Goal: Obtain resource: Obtain resource

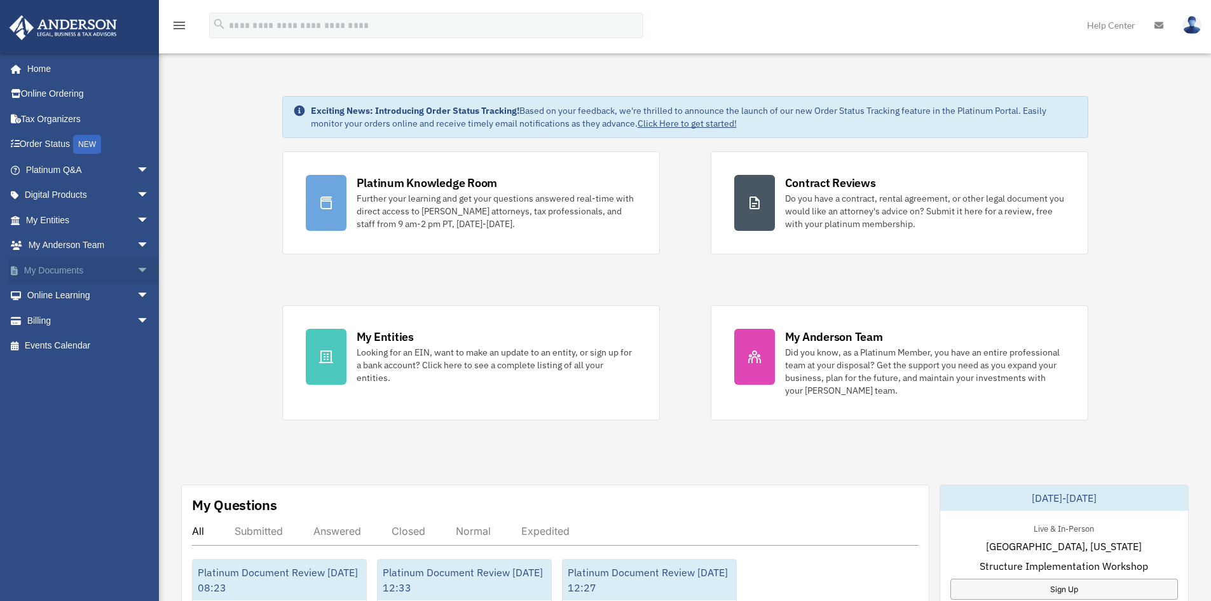
click at [54, 271] on link "My Documents arrow_drop_down" at bounding box center [89, 270] width 160 height 25
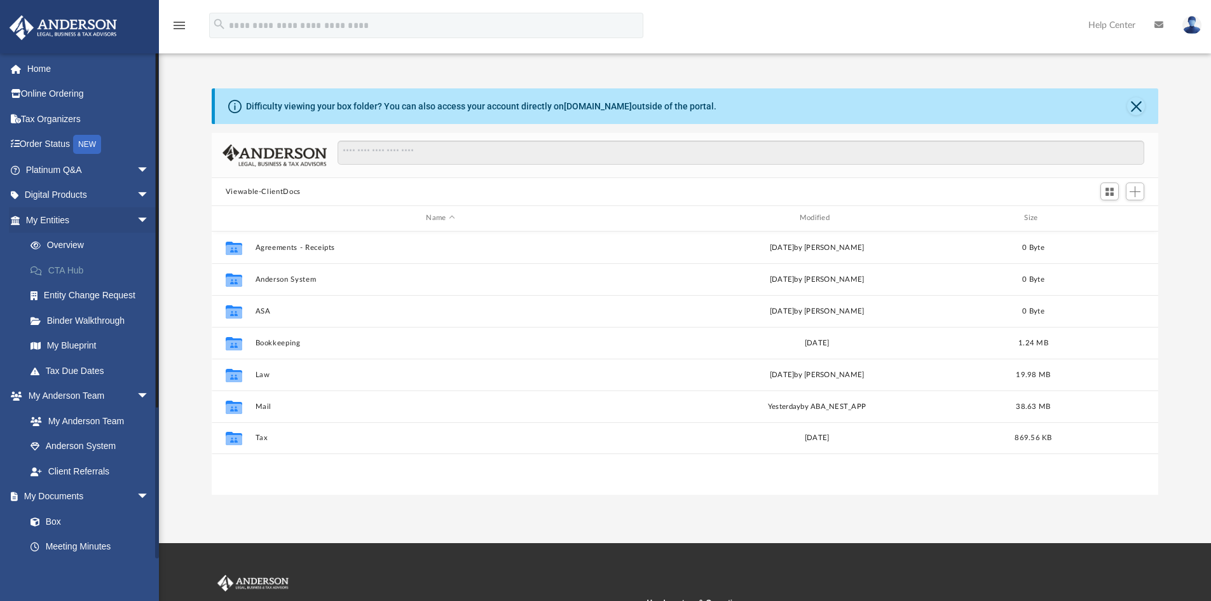
scroll to position [280, 937]
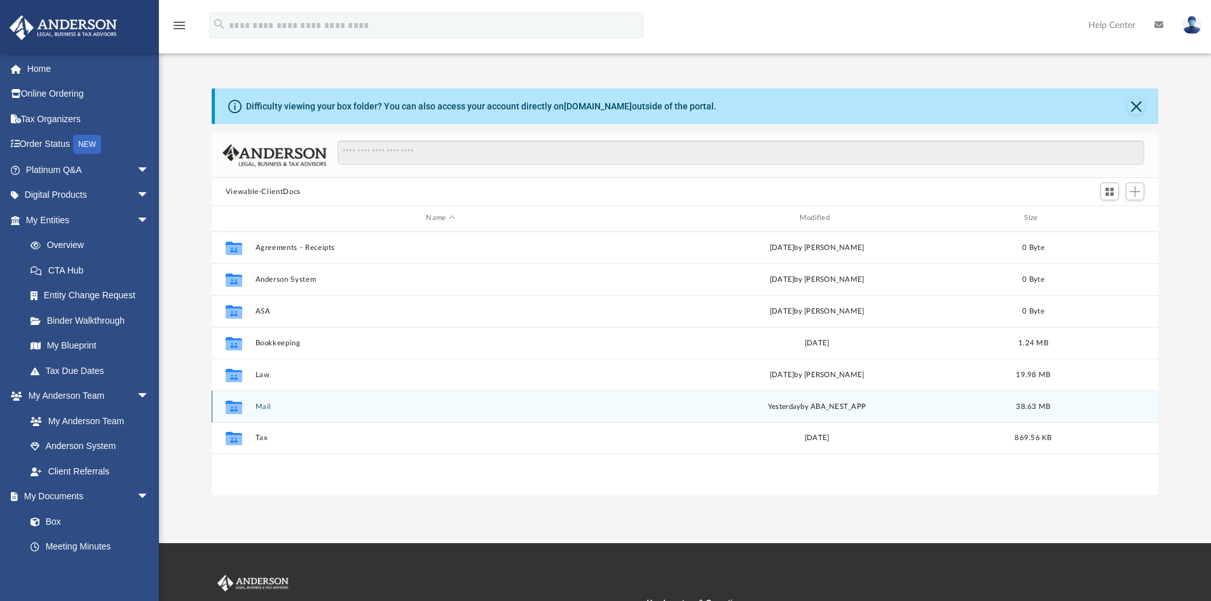
click at [260, 408] on button "Mail" at bounding box center [440, 407] width 371 height 8
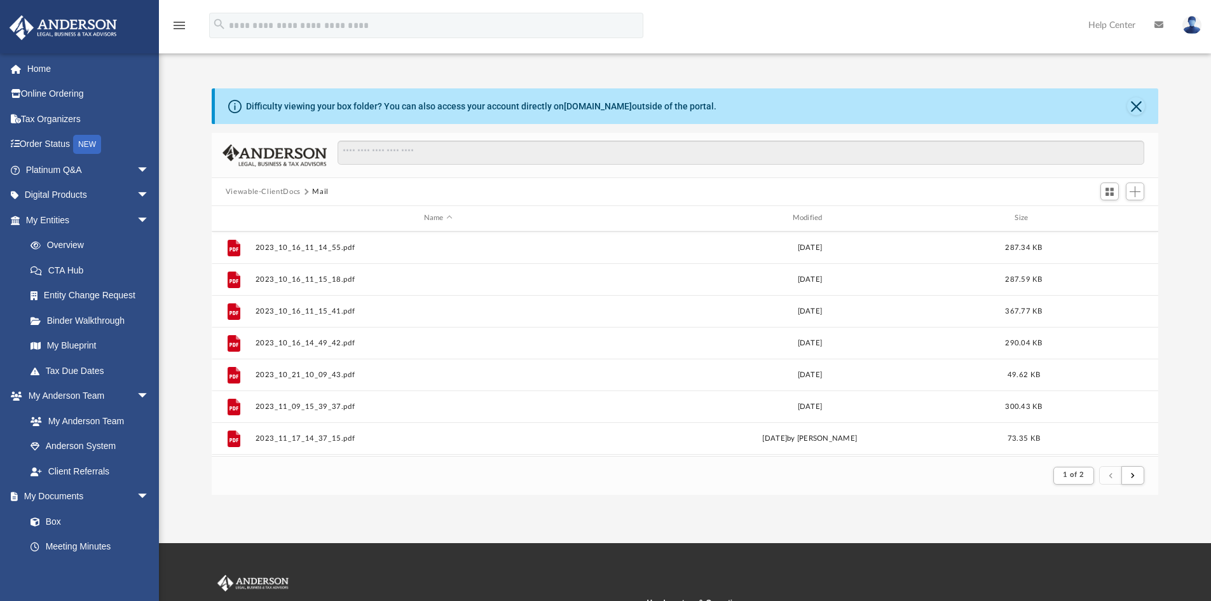
scroll to position [1365, 0]
click at [1141, 481] on button "submit" at bounding box center [1133, 475] width 23 height 18
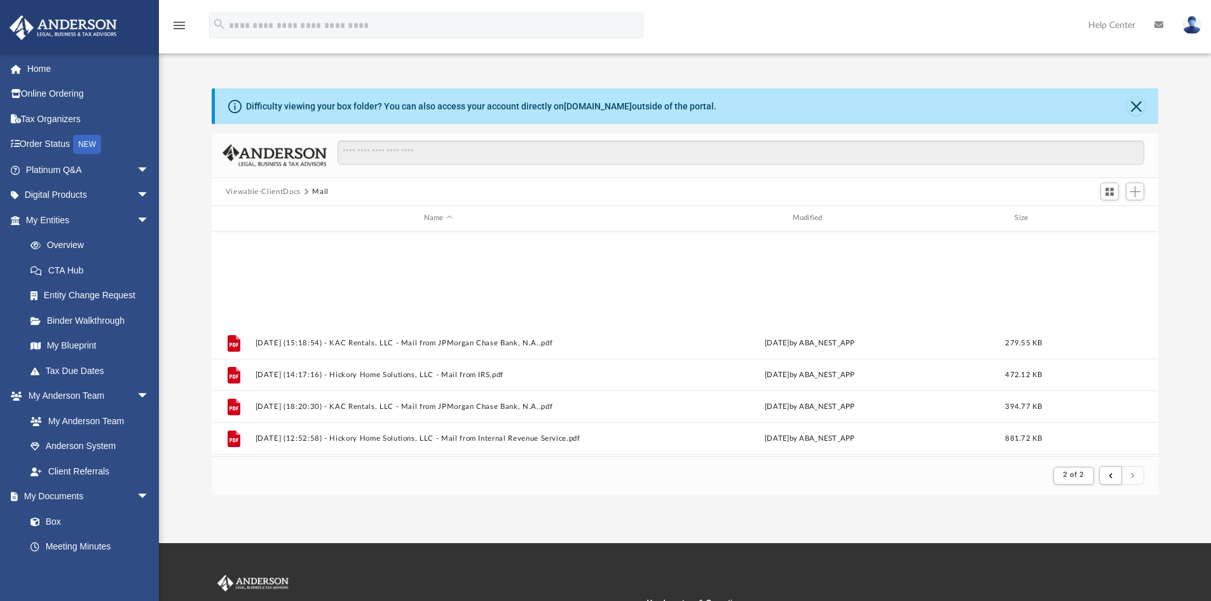
scroll to position [1143, 0]
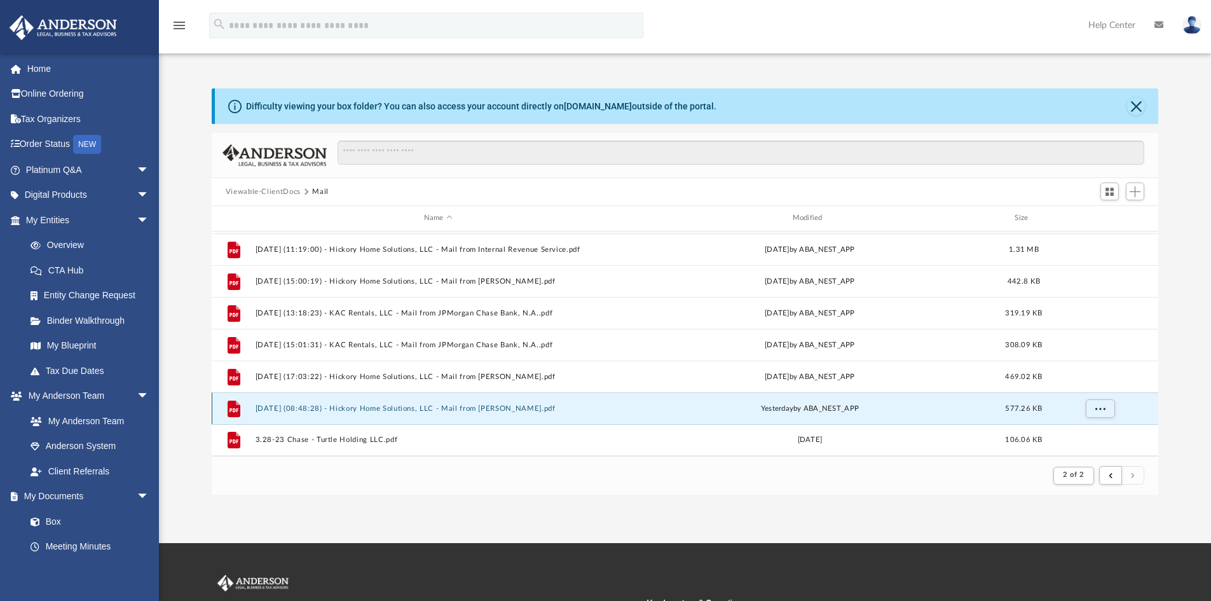
click at [340, 404] on button "[DATE] (08:48:28) - Hickory Home Solutions, LLC - Mail from [PERSON_NAME].pdf" at bounding box center [438, 408] width 366 height 8
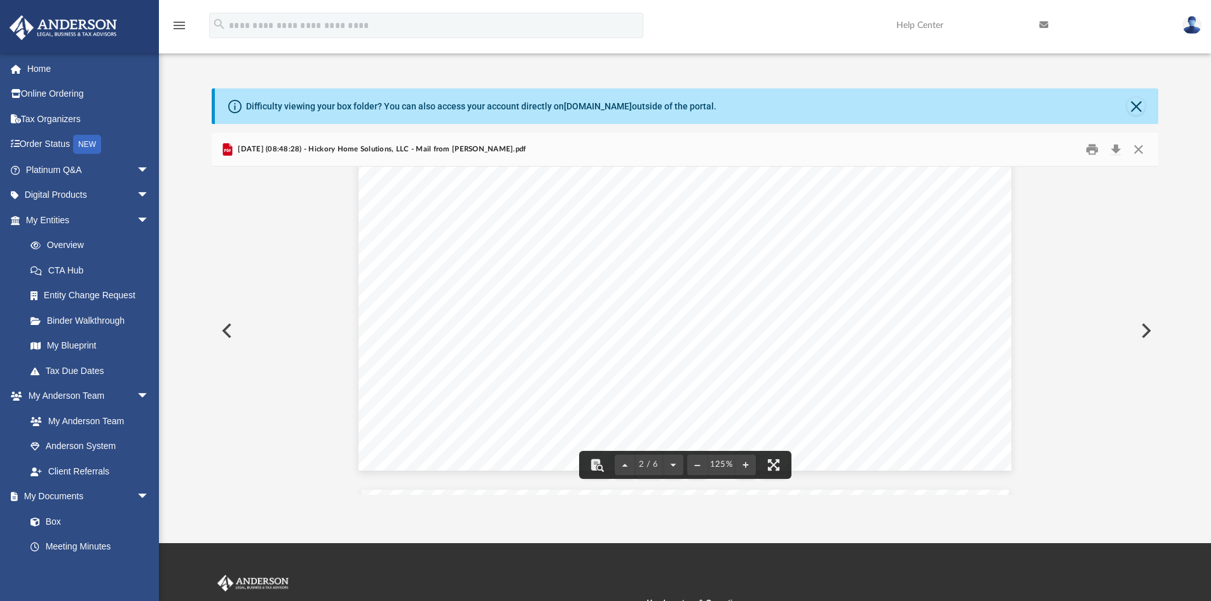
scroll to position [1781, 0]
click at [1098, 153] on button "Print" at bounding box center [1092, 150] width 25 height 20
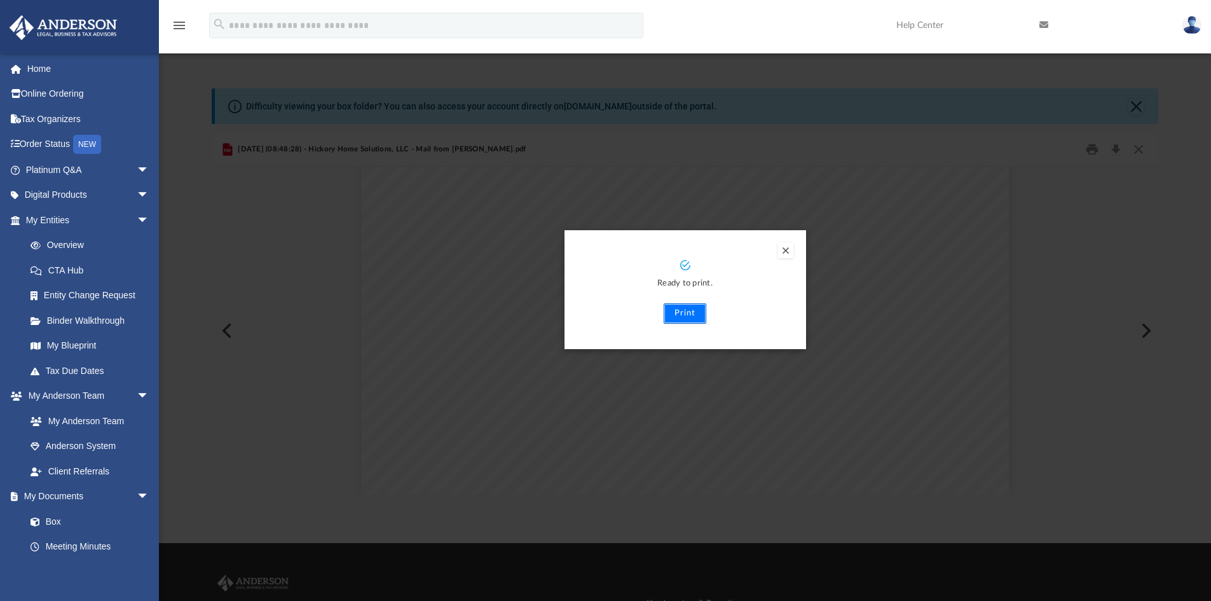
click at [701, 321] on button "Print" at bounding box center [685, 313] width 43 height 20
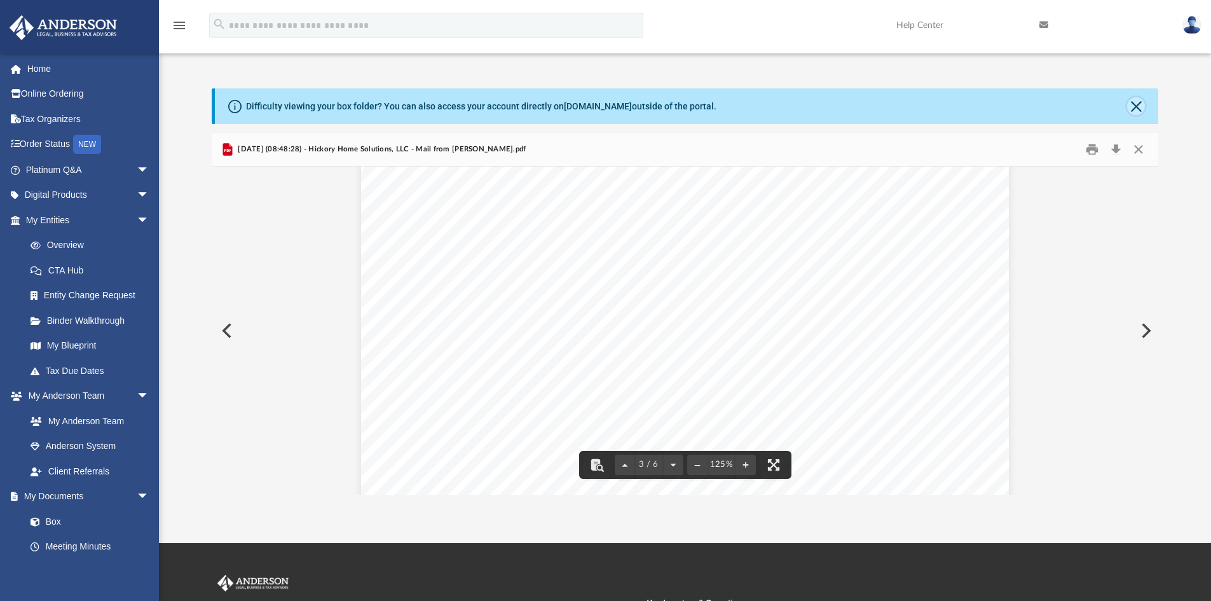
click at [1140, 103] on button "Close" at bounding box center [1136, 106] width 18 height 18
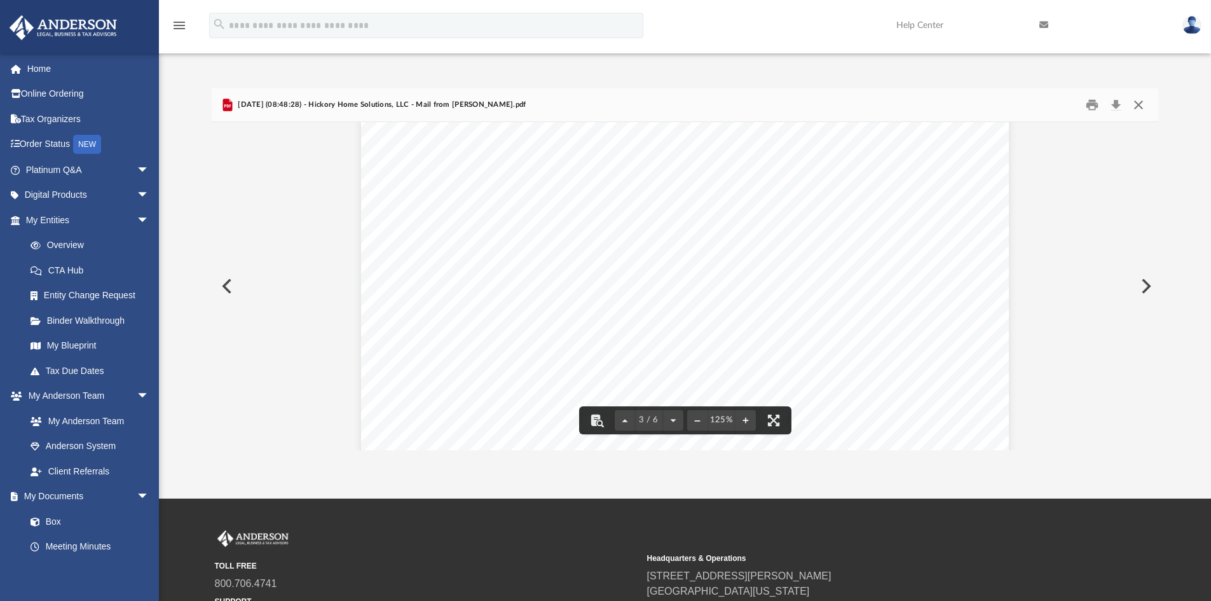
click at [1139, 104] on button "Close" at bounding box center [1138, 105] width 23 height 20
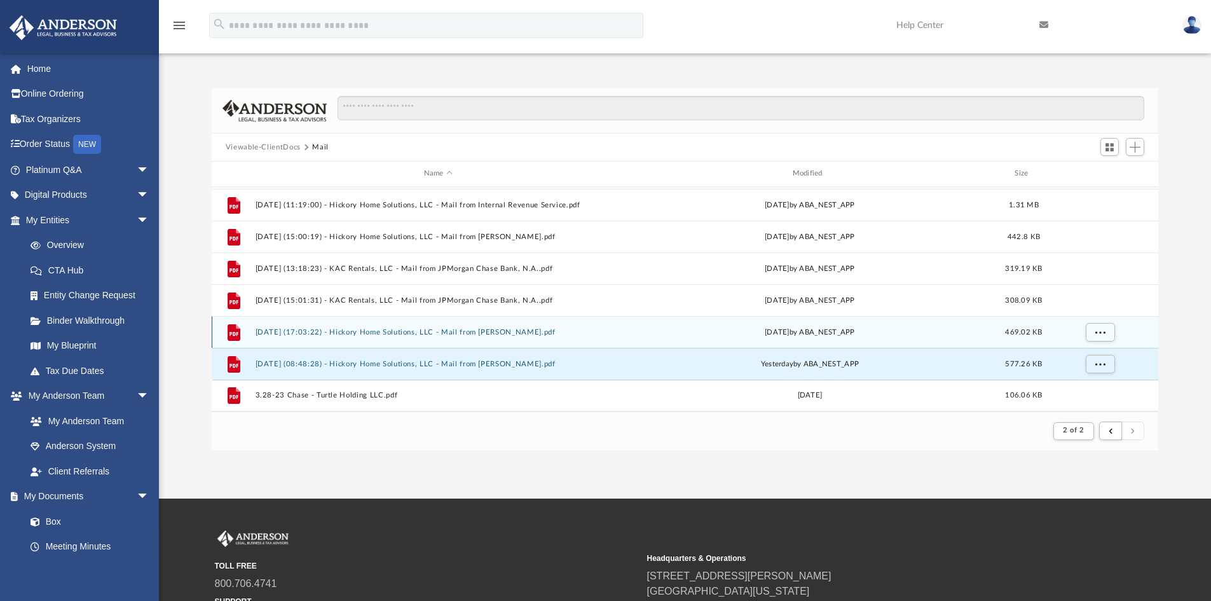
click at [481, 332] on button "2025.08.26 (17:03:22) - Hickory Home Solutions, LLC - Mail from Ms. Holcomb.pdf" at bounding box center [438, 332] width 366 height 8
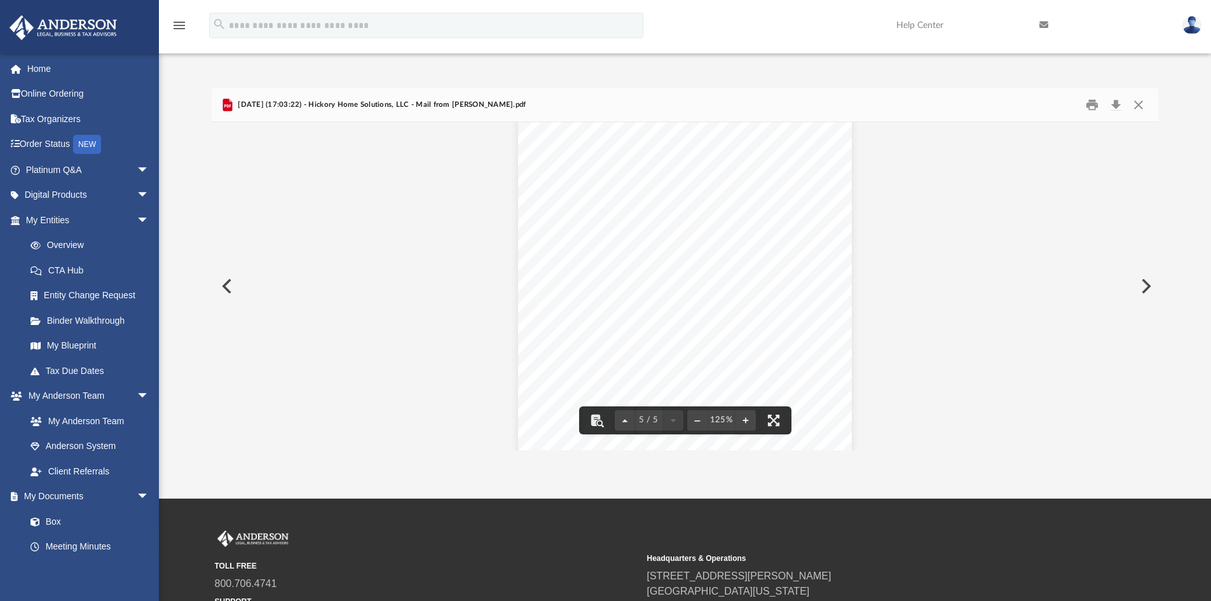
scroll to position [3334, 0]
click at [1093, 106] on button "Print" at bounding box center [1092, 105] width 25 height 20
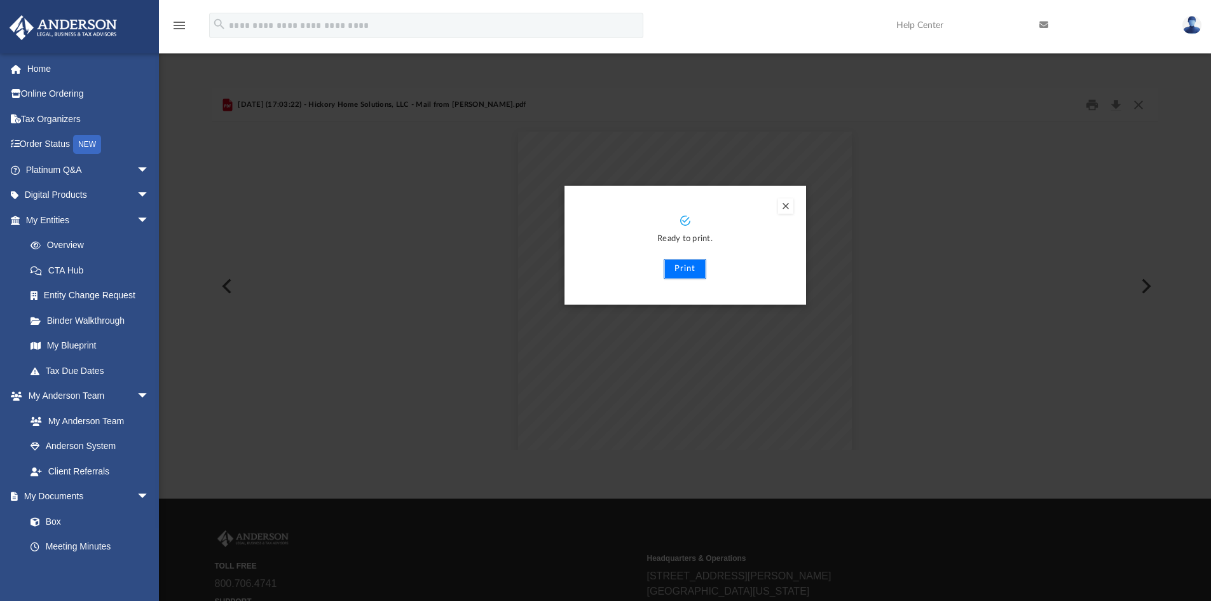
click at [687, 270] on button "Print" at bounding box center [685, 269] width 43 height 20
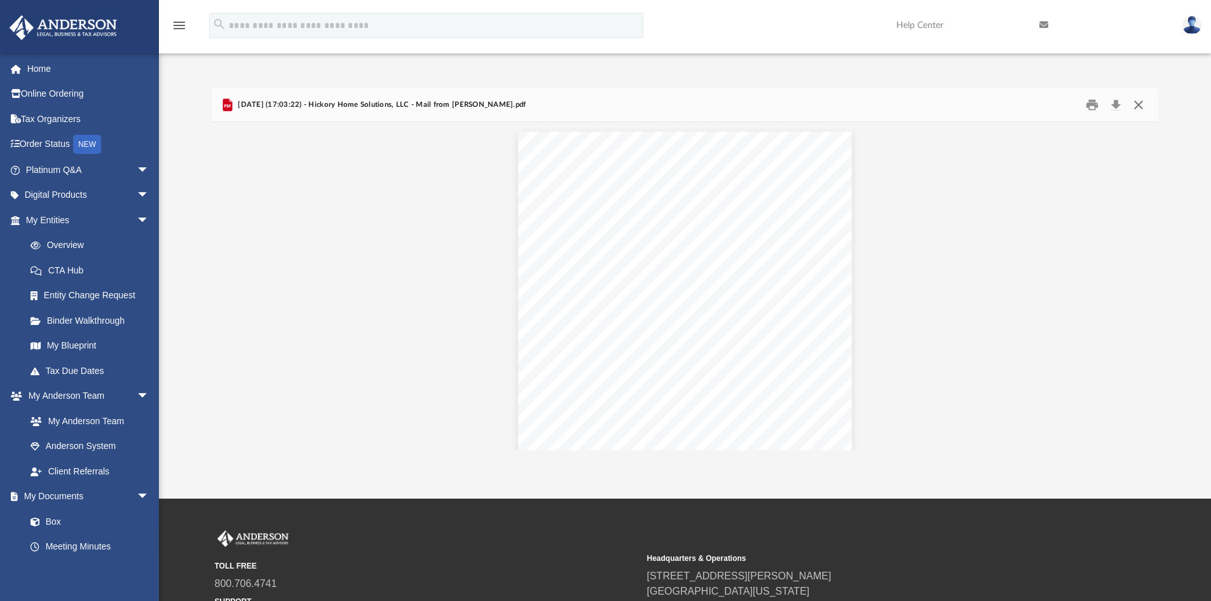
click at [1138, 106] on button "Close" at bounding box center [1138, 105] width 23 height 20
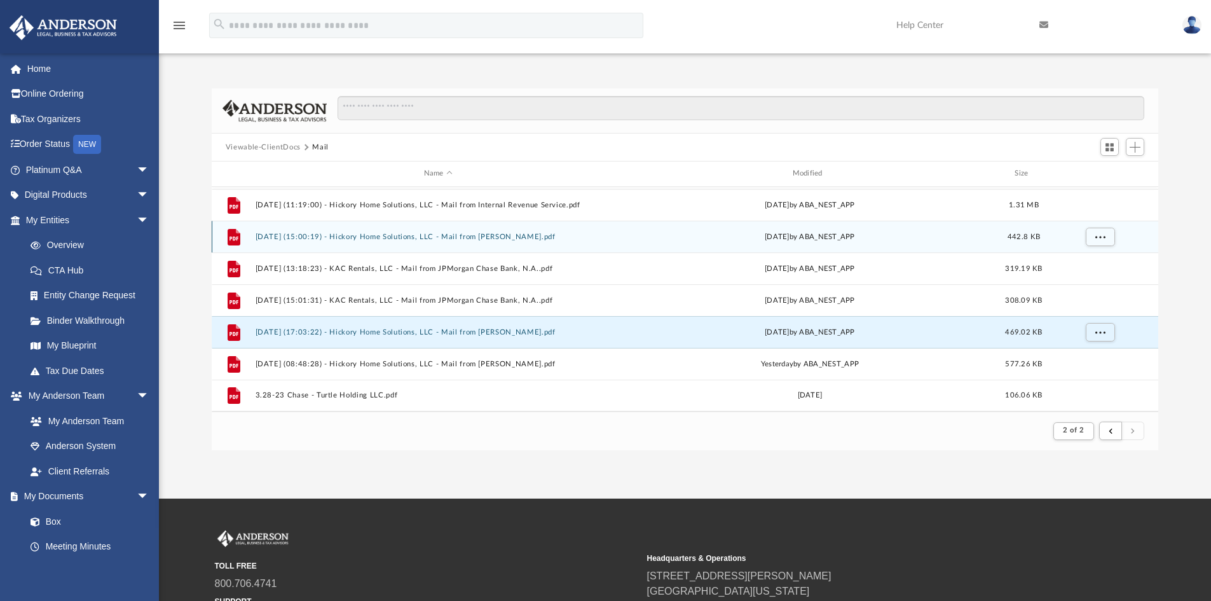
click at [495, 235] on button "2025.07.08 (15:00:19) - Hickory Home Solutions, LLC - Mail from Ms. Holcomb.pdf" at bounding box center [438, 237] width 366 height 8
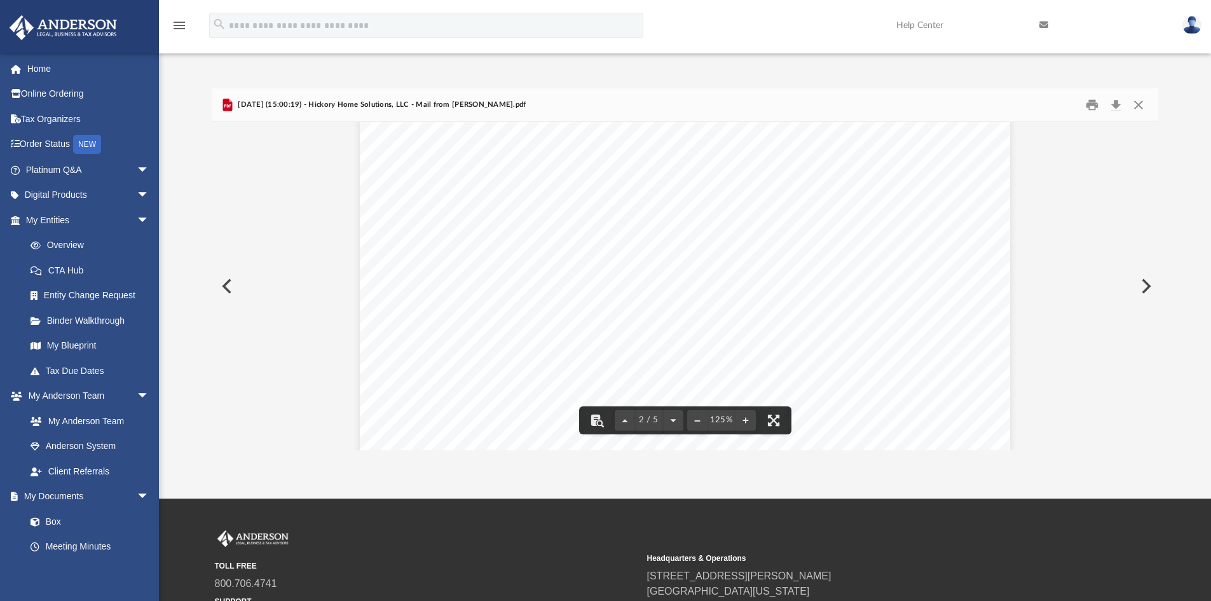
scroll to position [1335, 0]
click at [1098, 104] on button "Print" at bounding box center [1092, 105] width 25 height 20
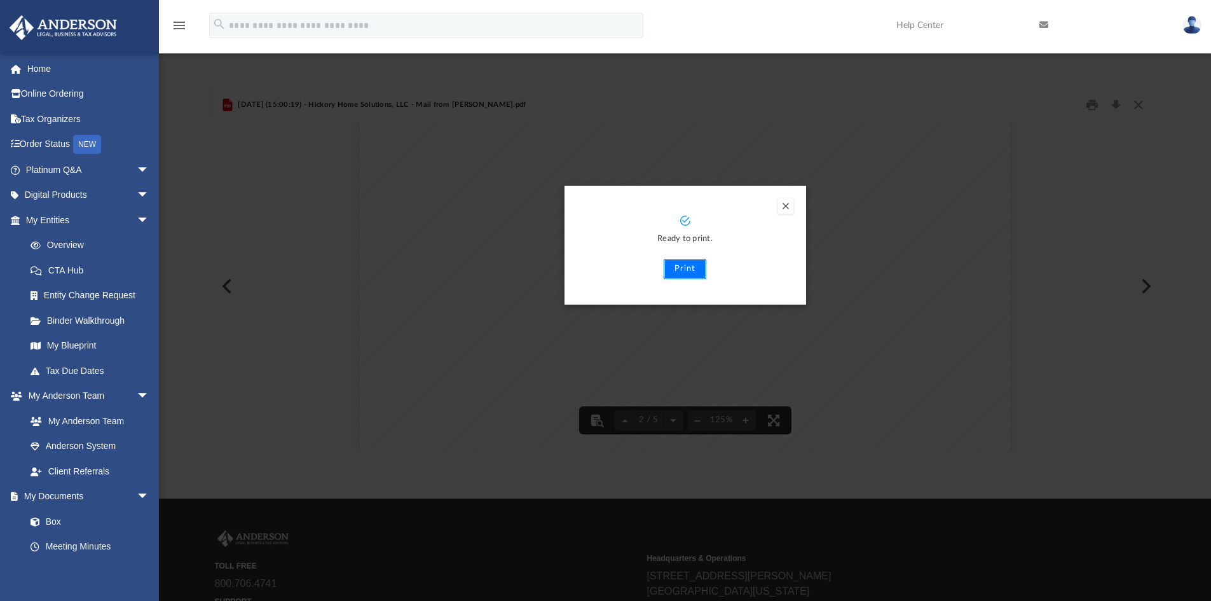
click at [686, 271] on button "Print" at bounding box center [685, 269] width 43 height 20
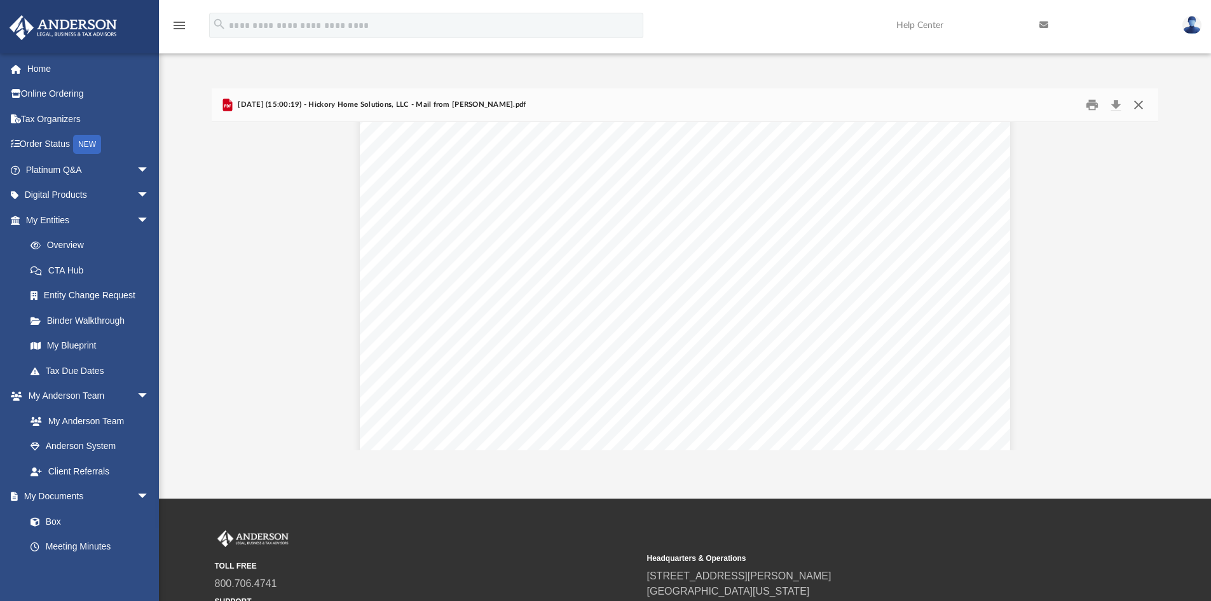
click at [1145, 102] on button "Close" at bounding box center [1138, 105] width 23 height 20
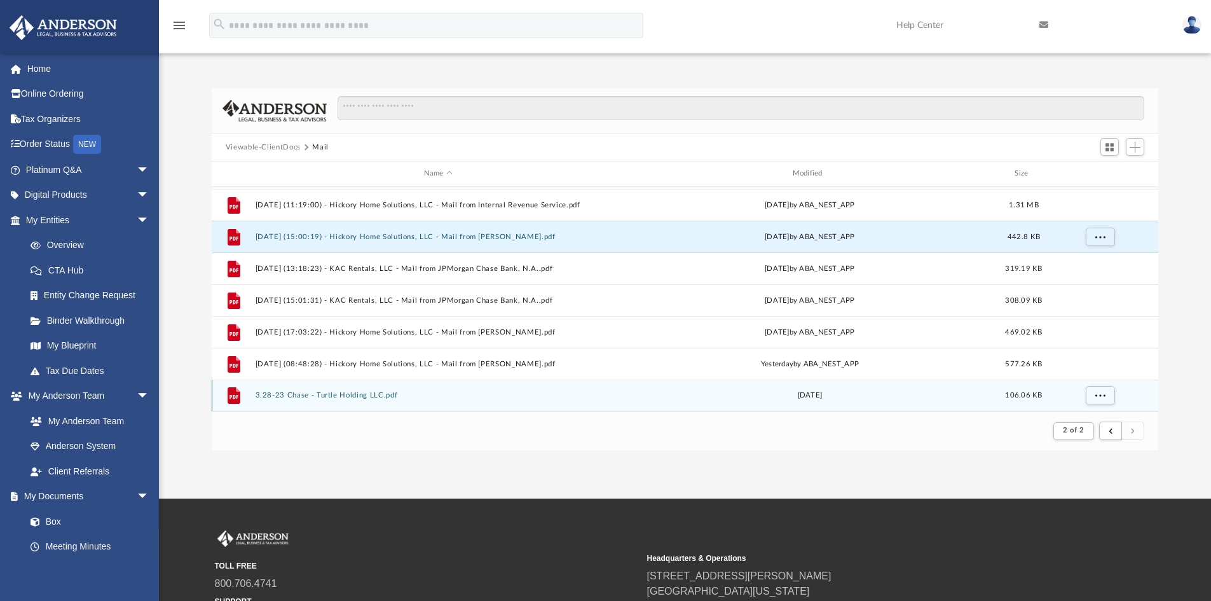
scroll to position [1079, 0]
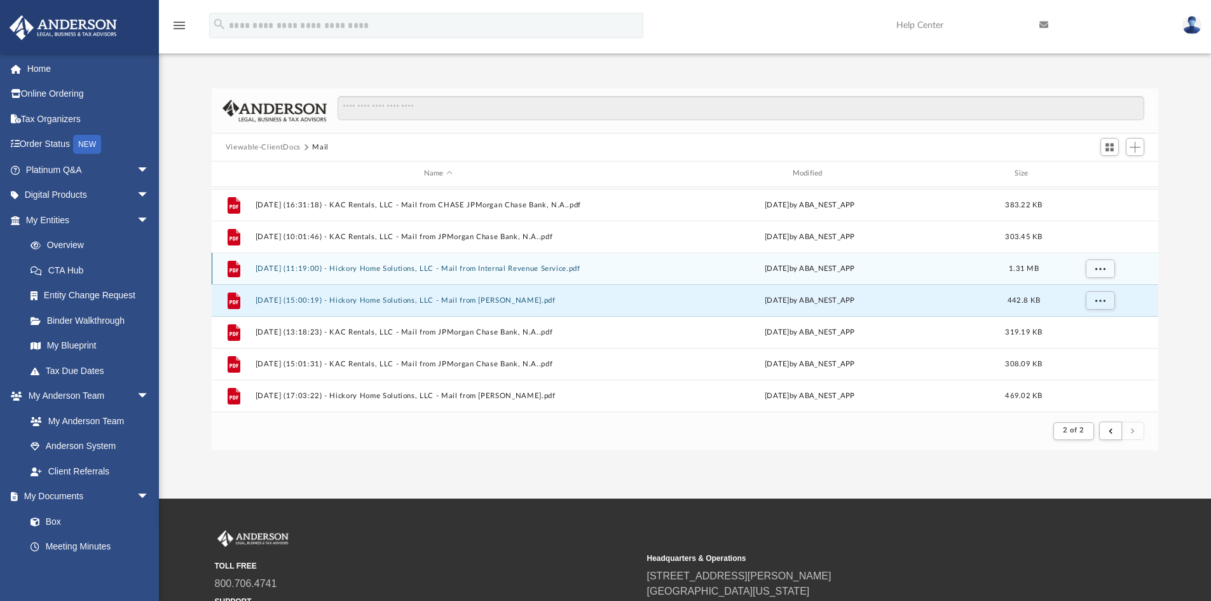
click at [525, 268] on button "2025.06.09 (11:19:00) - Hickory Home Solutions, LLC - Mail from Internal Revenu…" at bounding box center [438, 269] width 366 height 8
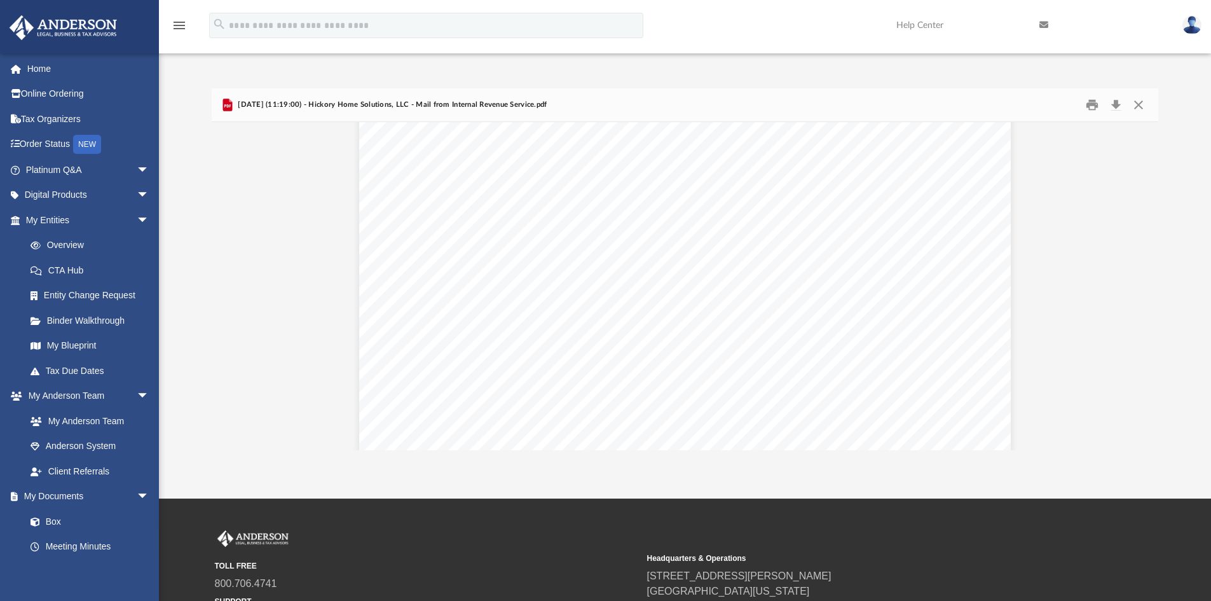
scroll to position [382, 0]
